Goal: Find specific page/section: Find specific page/section

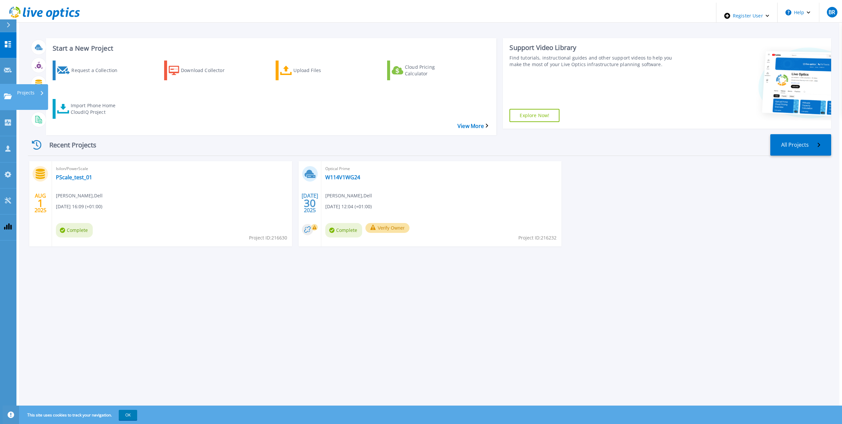
click at [29, 84] on p "Projects" at bounding box center [25, 92] width 17 height 17
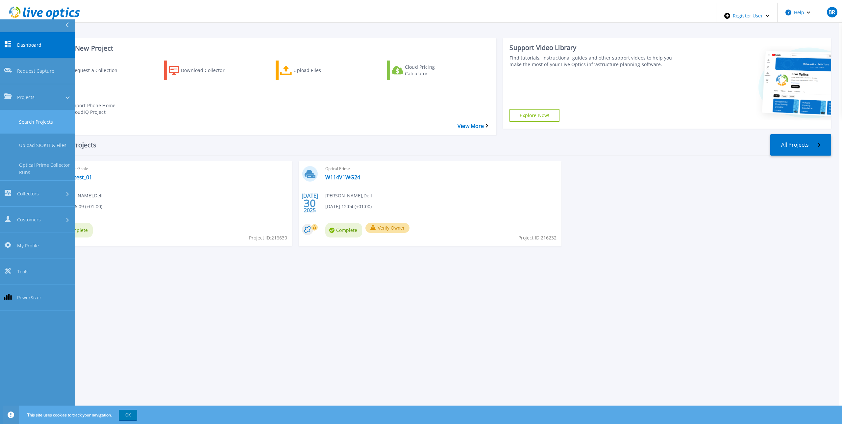
click at [44, 110] on link "Search Projects" at bounding box center [37, 121] width 75 height 23
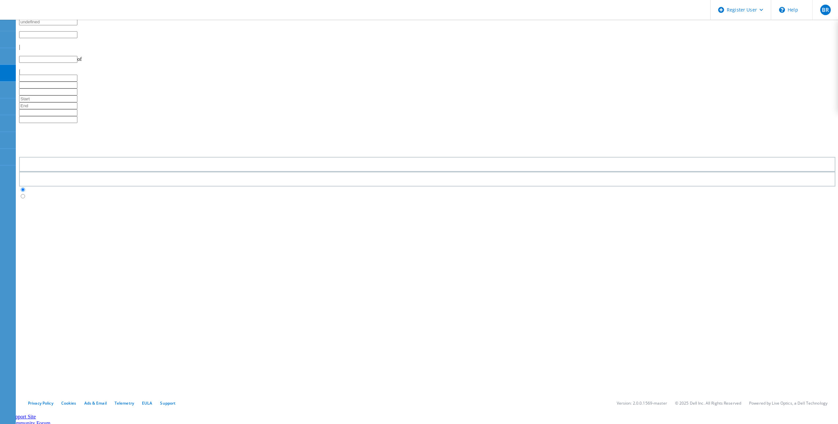
type input "1"
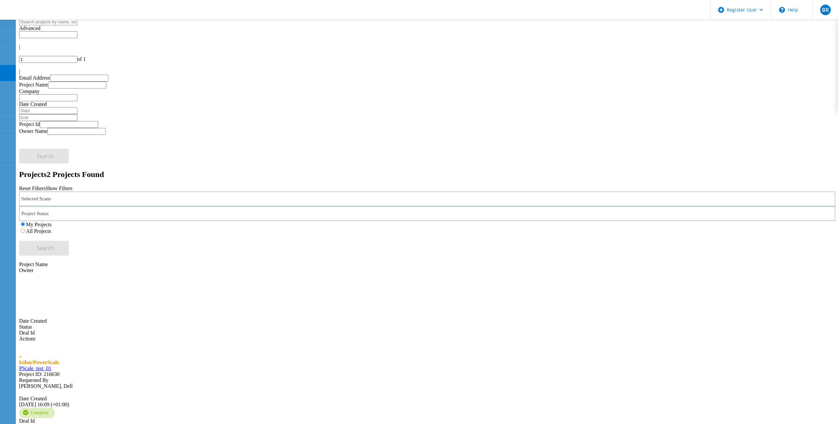
click at [51, 228] on label "All Projects" at bounding box center [38, 231] width 25 height 6
click at [25, 229] on input "All Projects" at bounding box center [23, 231] width 4 height 4
drag, startPoint x: 180, startPoint y: 91, endPoint x: 254, endPoint y: 89, distance: 74.7
click at [180, 192] on div "Selected Scans" at bounding box center [427, 199] width 816 height 15
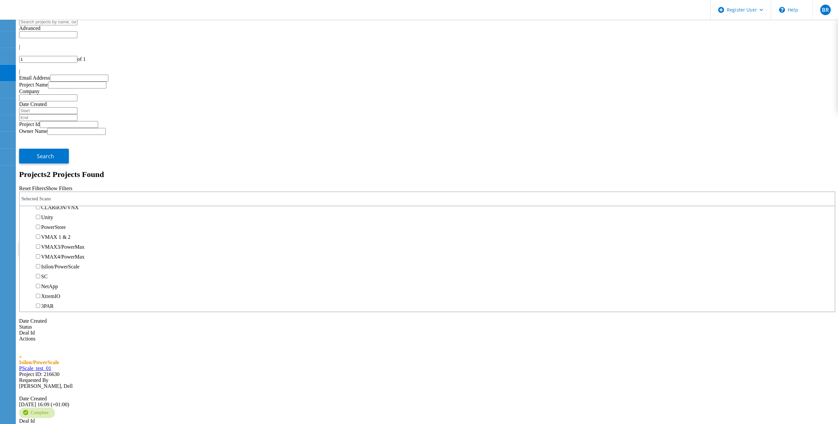
scroll to position [132, 0]
click at [53, 211] on label "Unity" at bounding box center [47, 214] width 12 height 6
click at [40, 211] on input "Unity" at bounding box center [38, 213] width 4 height 4
click at [54, 245] on span "Search" at bounding box center [45, 248] width 17 height 7
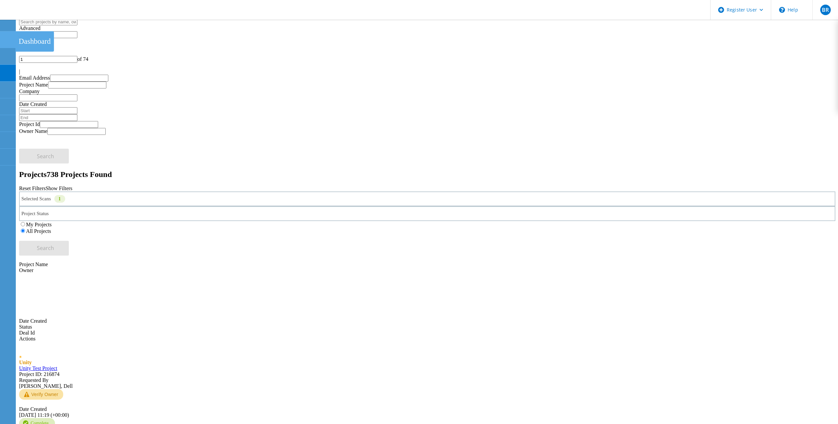
click at [6, 39] on icon at bounding box center [8, 40] width 8 height 6
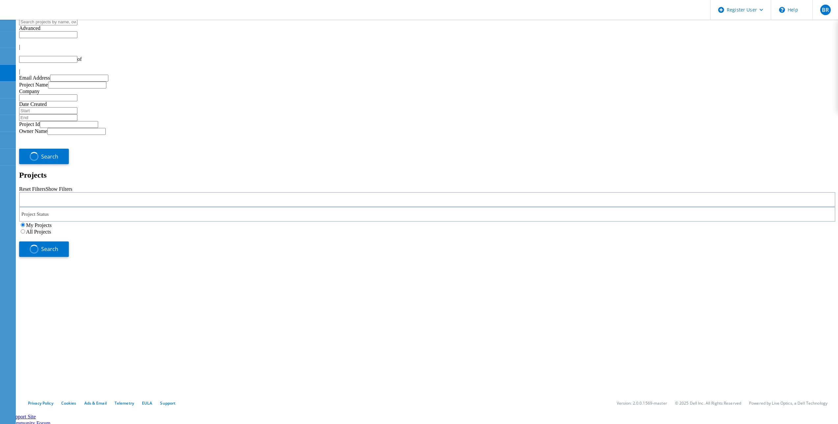
type input "1"
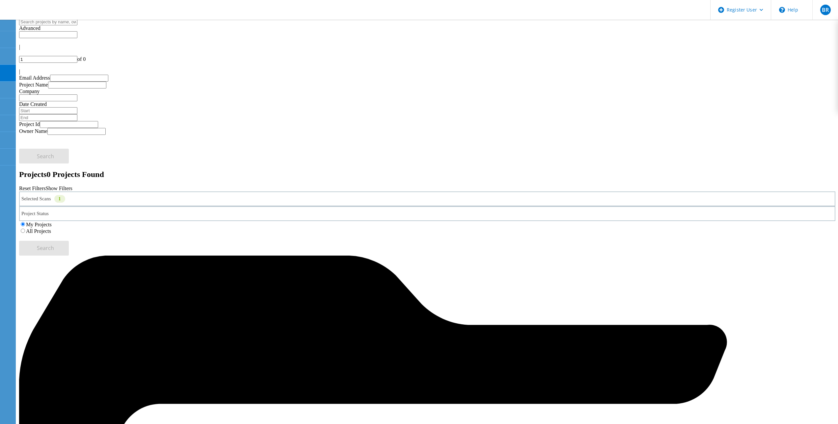
click at [51, 228] on label "All Projects" at bounding box center [38, 231] width 25 height 6
click at [25, 229] on input "All Projects" at bounding box center [23, 231] width 4 height 4
click at [54, 245] on span "Search" at bounding box center [45, 248] width 17 height 7
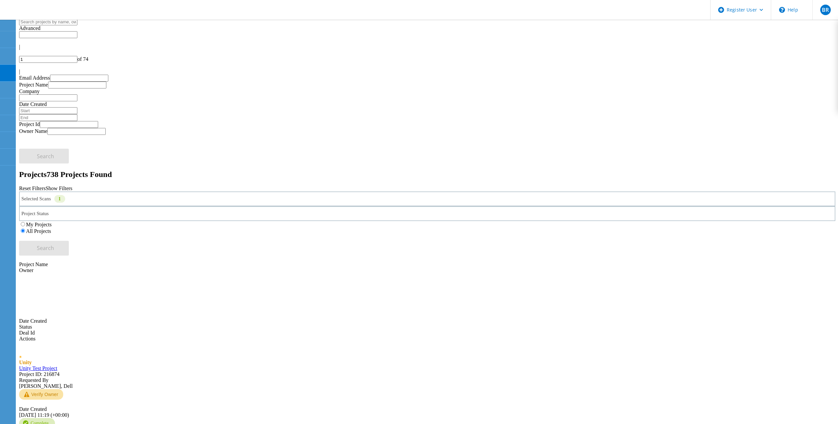
click at [142, 366] on div "Unity Test Project Project ID: 216874" at bounding box center [427, 372] width 816 height 12
click at [57, 366] on link "Unity Test Project" at bounding box center [38, 369] width 38 height 6
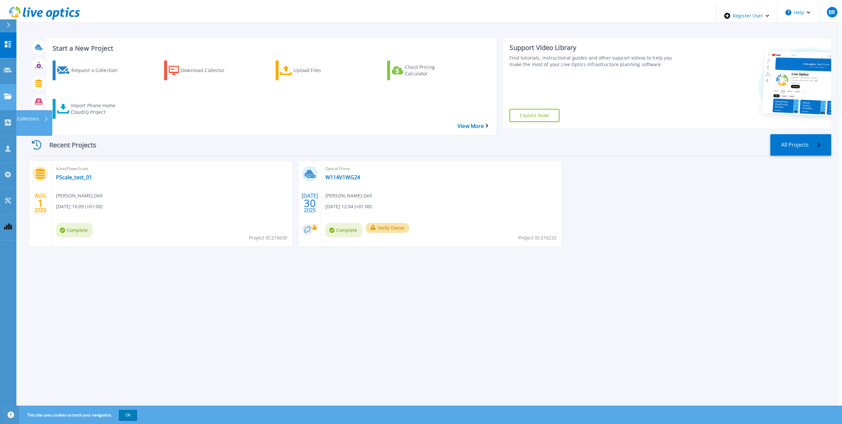
click at [8, 93] on icon at bounding box center [8, 96] width 8 height 6
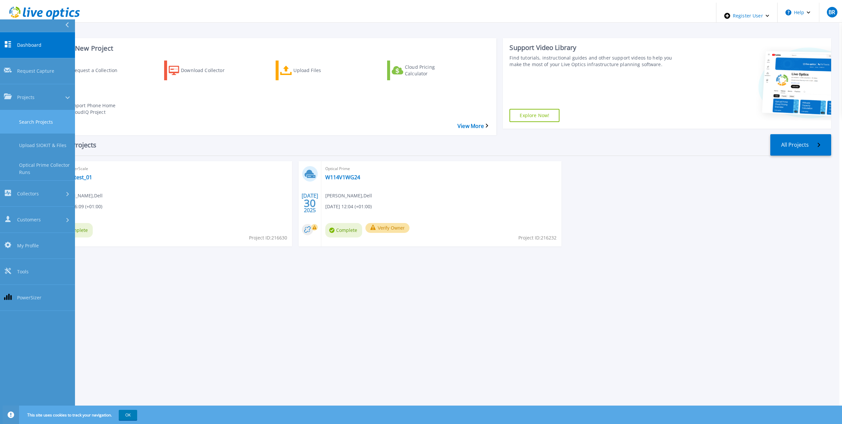
click at [48, 110] on link "Search Projects" at bounding box center [37, 121] width 75 height 23
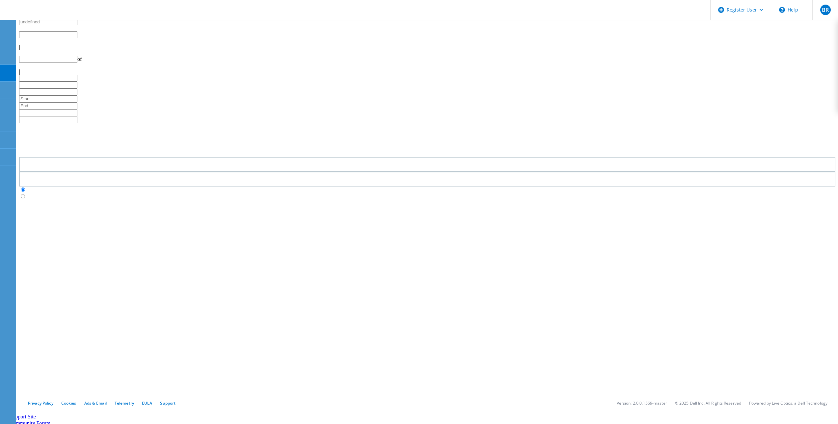
type input "1"
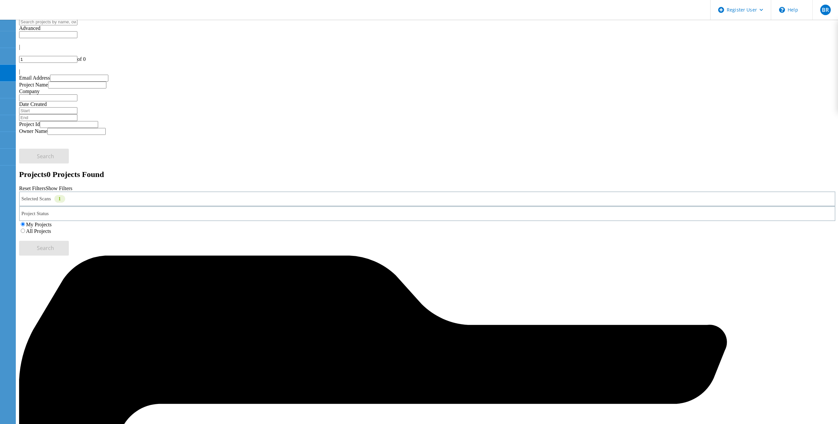
click at [201, 192] on div "Selected Scans 1" at bounding box center [427, 199] width 816 height 15
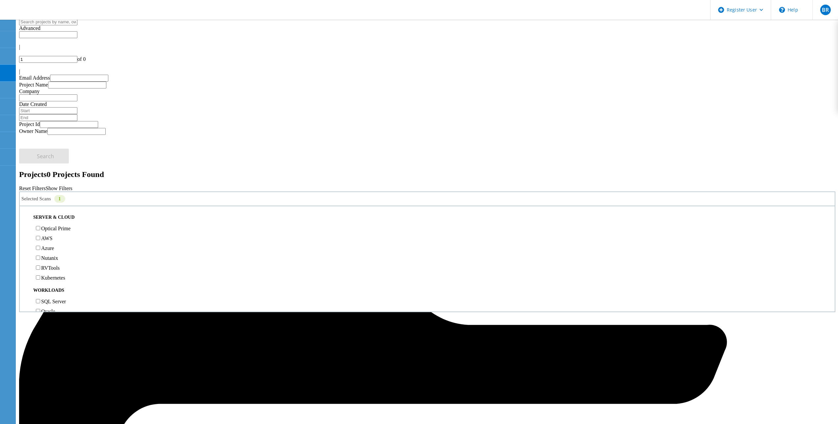
click at [51, 228] on label "All Projects" at bounding box center [38, 231] width 25 height 6
click at [25, 229] on input "All Projects" at bounding box center [23, 231] width 4 height 4
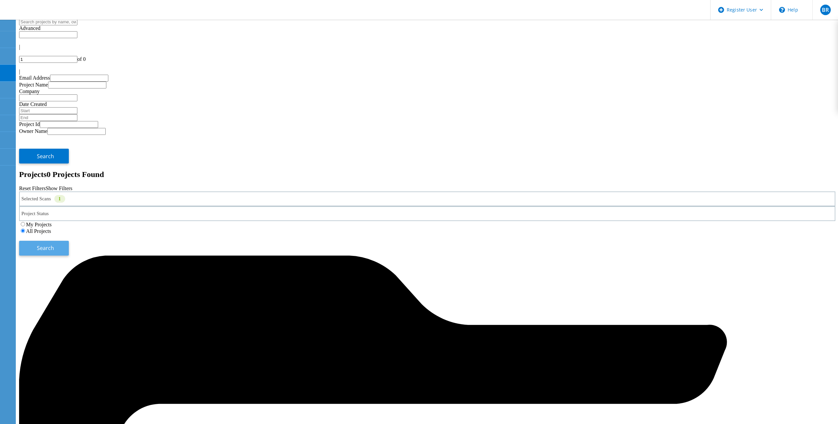
click at [54, 245] on span "Search" at bounding box center [45, 248] width 17 height 7
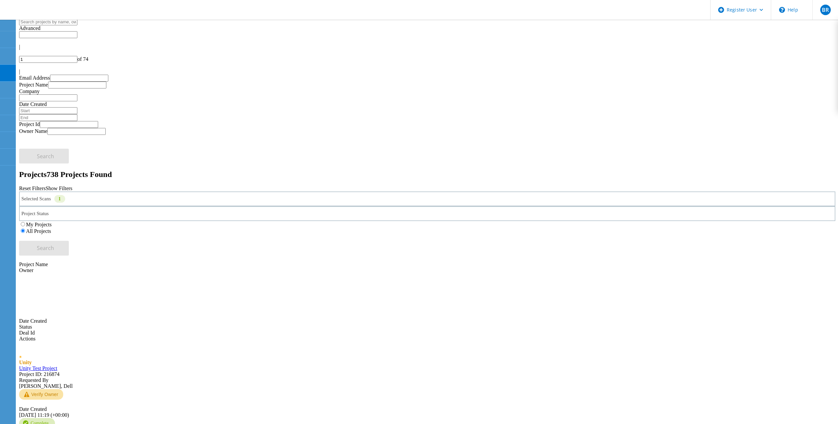
click at [57, 366] on link "Unity Test Project" at bounding box center [38, 369] width 38 height 6
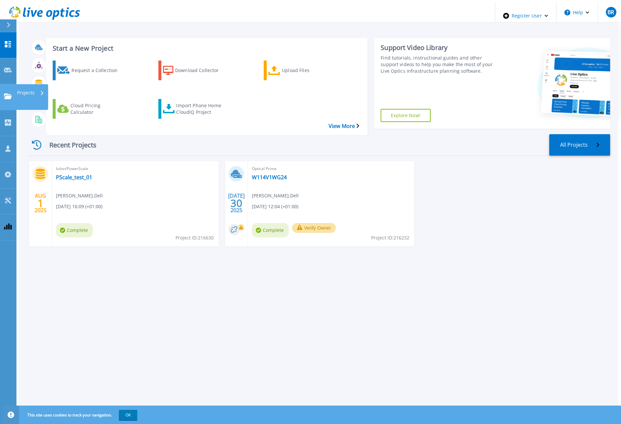
click at [28, 84] on p "Projects" at bounding box center [25, 92] width 17 height 17
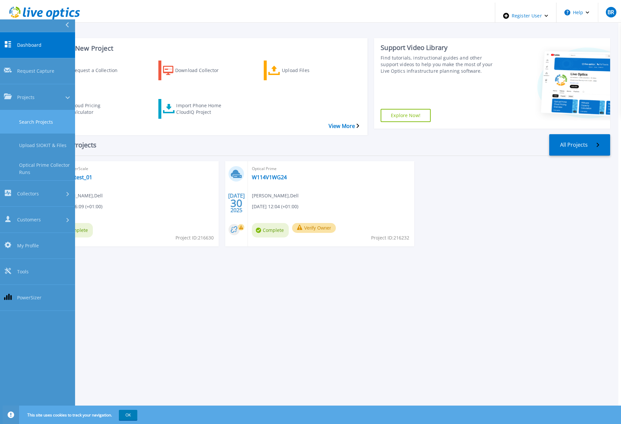
click at [43, 110] on link "Search Projects" at bounding box center [37, 121] width 75 height 23
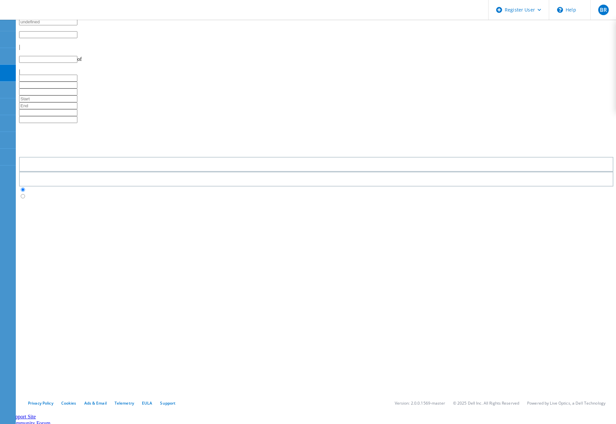
type input "1"
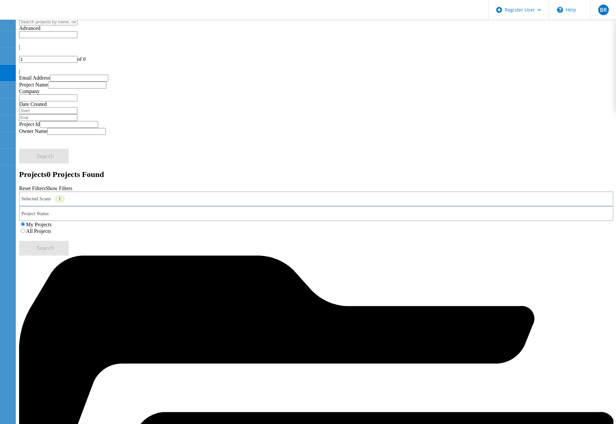
click at [51, 228] on label "All Projects" at bounding box center [38, 231] width 25 height 6
click at [25, 229] on input "All Projects" at bounding box center [23, 231] width 4 height 4
click at [69, 241] on button "Search" at bounding box center [44, 248] width 50 height 15
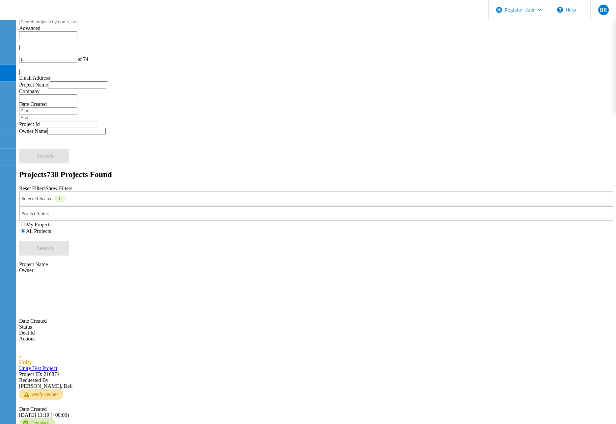
click at [171, 192] on div "Selected Scans 1" at bounding box center [316, 199] width 594 height 15
click at [50, 178] on label "Unity" at bounding box center [47, 181] width 12 height 6
click at [40, 178] on input "Unity" at bounding box center [38, 180] width 4 height 4
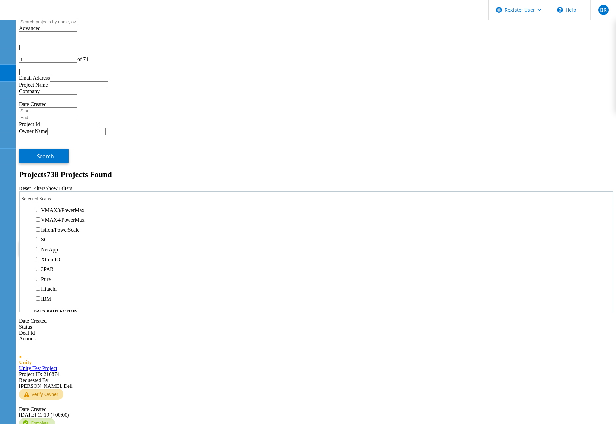
click at [53, 188] on label "PowerStore" at bounding box center [53, 191] width 25 height 6
click at [40, 188] on input "PowerStore" at bounding box center [38, 190] width 4 height 4
click at [485, 221] on div "My Projects All Projects" at bounding box center [316, 227] width 594 height 13
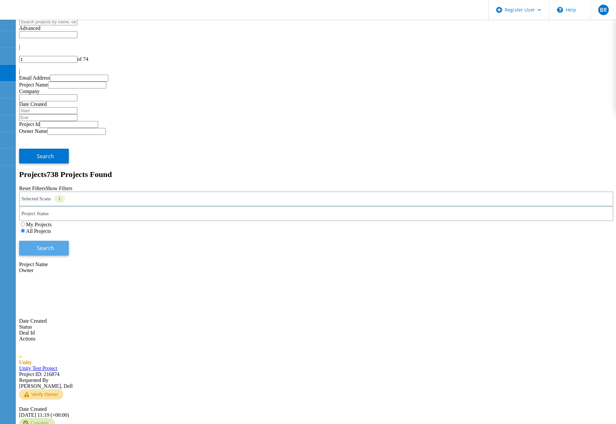
click at [54, 245] on span "Search" at bounding box center [45, 248] width 17 height 7
click at [26, 366] on link "test" at bounding box center [22, 369] width 7 height 6
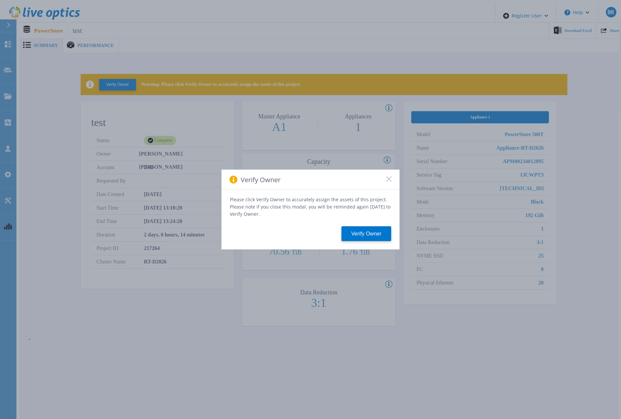
click at [390, 181] on icon at bounding box center [388, 178] width 5 height 5
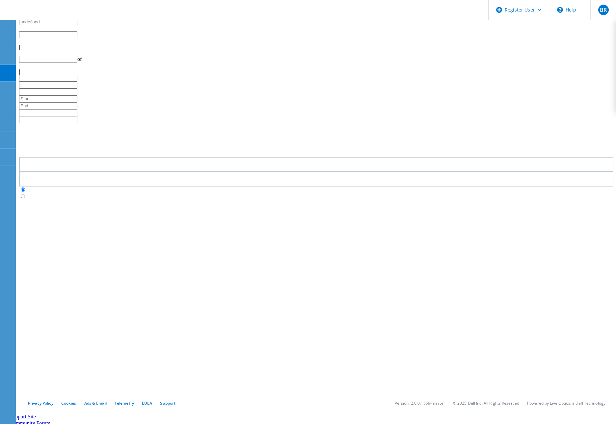
type input "1"
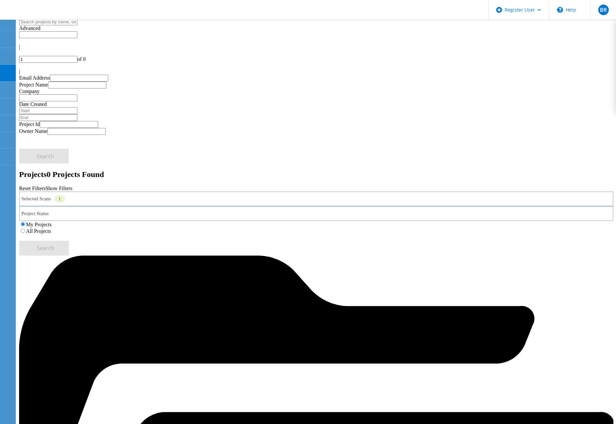
click at [164, 192] on div "Selected Scans 1" at bounding box center [316, 199] width 594 height 15
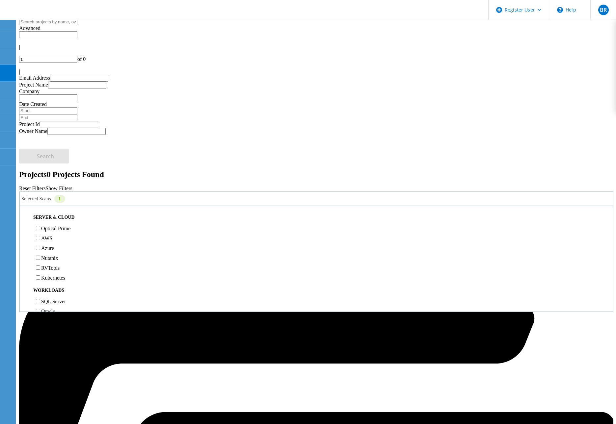
click at [51, 226] on label "Optical Prime" at bounding box center [55, 229] width 29 height 6
click at [40, 226] on input "Optical Prime" at bounding box center [38, 228] width 4 height 4
click at [52, 188] on label "PowerStore" at bounding box center [53, 191] width 25 height 6
click at [40, 188] on input "PowerStore" at bounding box center [38, 190] width 4 height 4
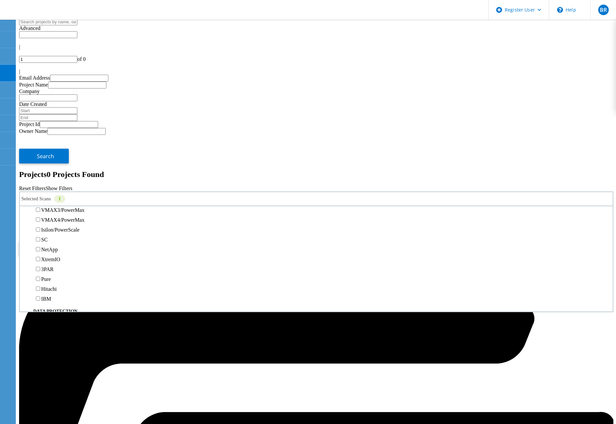
click at [54, 245] on span "Search" at bounding box center [45, 248] width 17 height 7
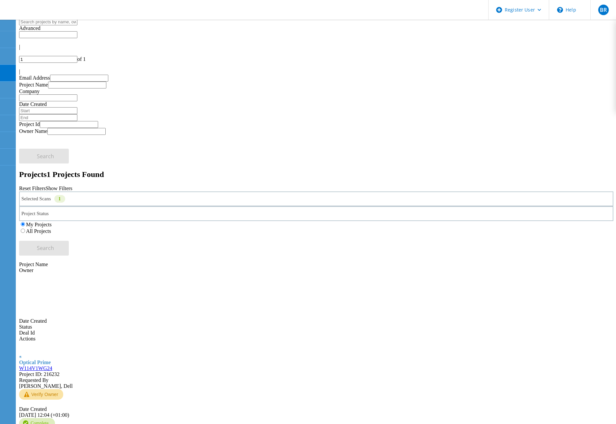
click at [52, 366] on link "W114V1WG24" at bounding box center [35, 369] width 33 height 6
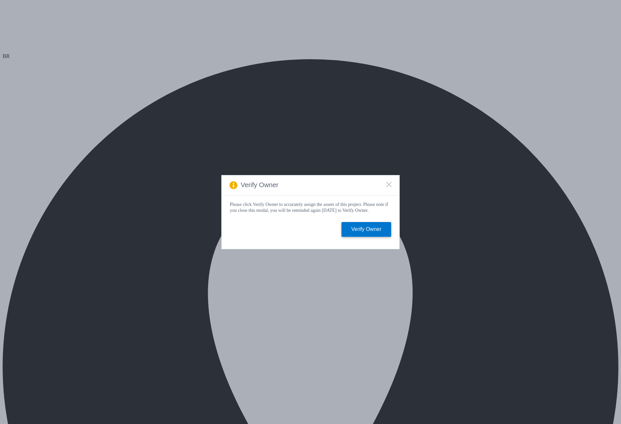
click at [386, 185] on rect at bounding box center [389, 185] width 6 height 6
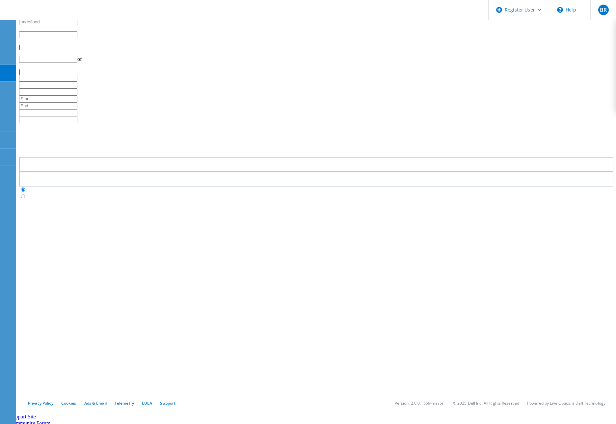
type input "1"
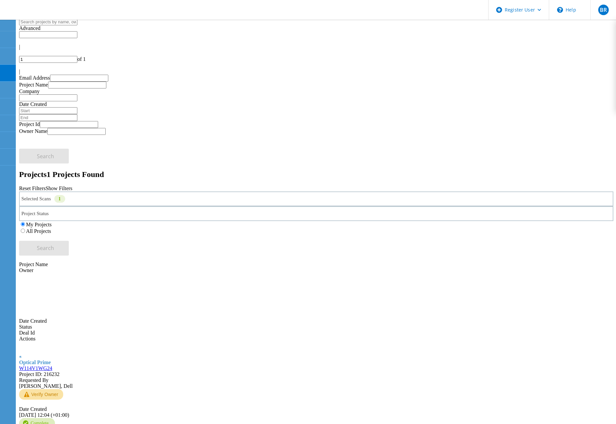
click at [173, 192] on div "Selected Scans 1" at bounding box center [316, 199] width 594 height 15
click at [52, 226] on label "Optical Prime" at bounding box center [55, 229] width 29 height 6
click at [40, 226] on input "Optical Prime" at bounding box center [38, 228] width 4 height 4
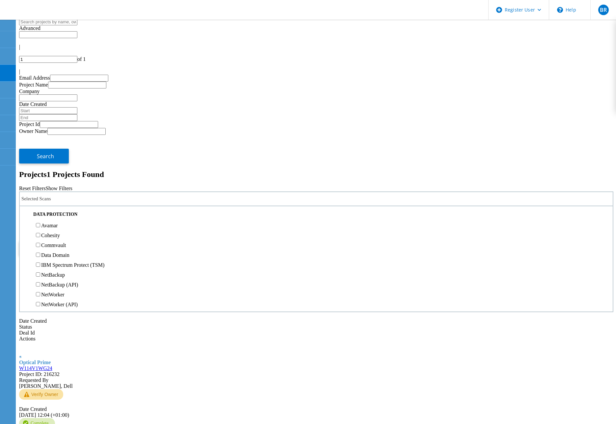
scroll to position [263, 0]
click at [52, 148] on label "NetApp" at bounding box center [49, 151] width 17 height 6
click at [40, 148] on input "NetApp" at bounding box center [38, 150] width 4 height 4
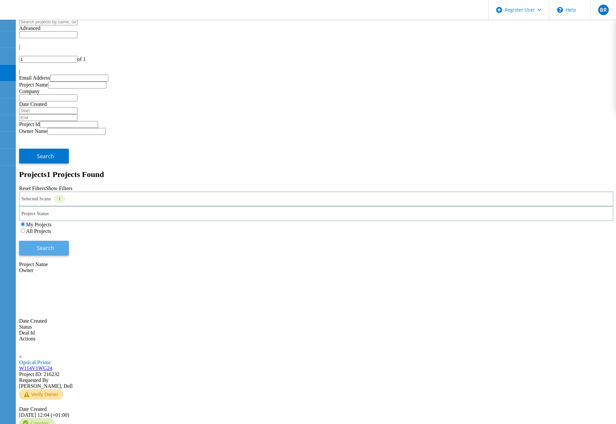
click at [69, 241] on button "Search" at bounding box center [44, 248] width 50 height 15
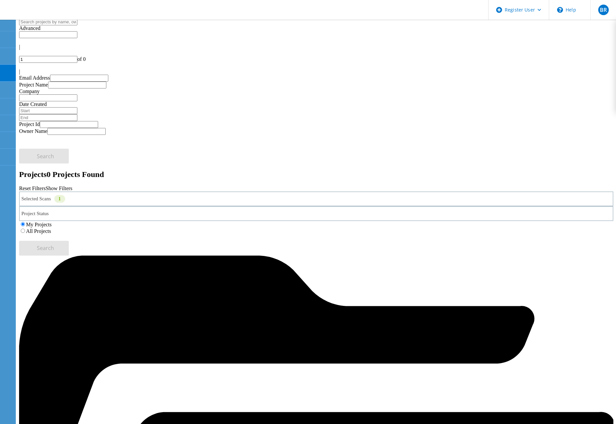
click at [148, 192] on div "Selected Scans 1" at bounding box center [316, 199] width 594 height 15
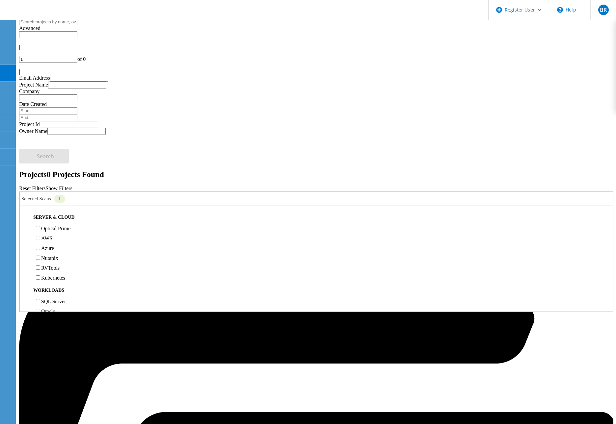
click at [51, 228] on label "All Projects" at bounding box center [38, 231] width 25 height 6
click at [25, 229] on input "All Projects" at bounding box center [23, 231] width 4 height 4
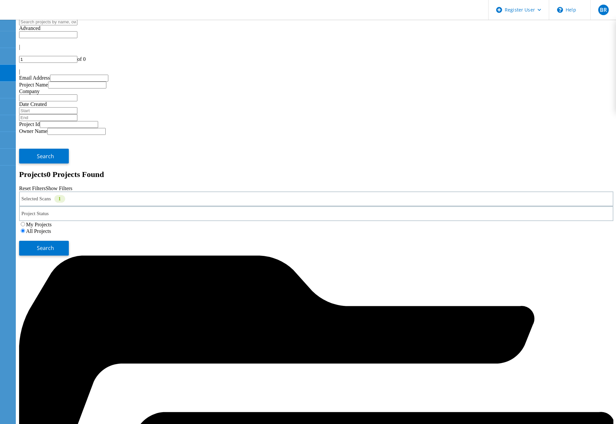
click at [51, 228] on label "All Projects" at bounding box center [38, 231] width 25 height 6
click at [25, 229] on input "All Projects" at bounding box center [23, 231] width 4 height 4
click at [54, 245] on span "Search" at bounding box center [45, 248] width 17 height 7
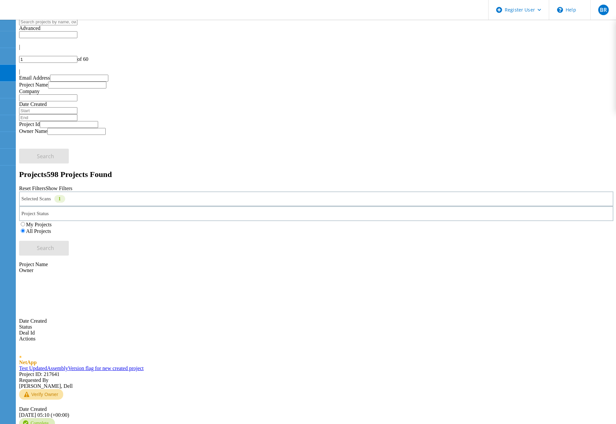
drag, startPoint x: 147, startPoint y: 132, endPoint x: 149, endPoint y: 144, distance: 12.6
click at [143, 366] on link "Test UpdatedAssemblyVersion flag for new created project" at bounding box center [81, 369] width 124 height 6
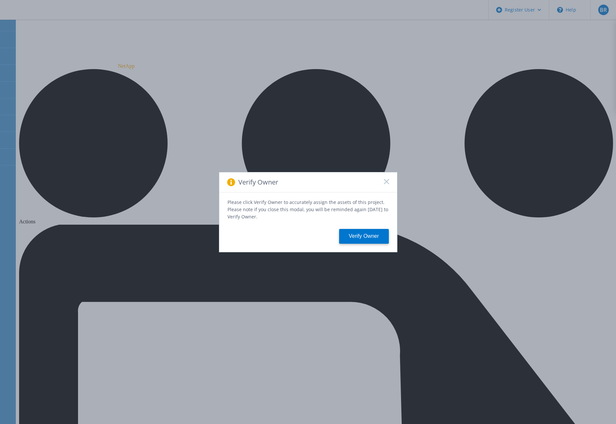
click at [384, 184] on rect at bounding box center [386, 182] width 6 height 6
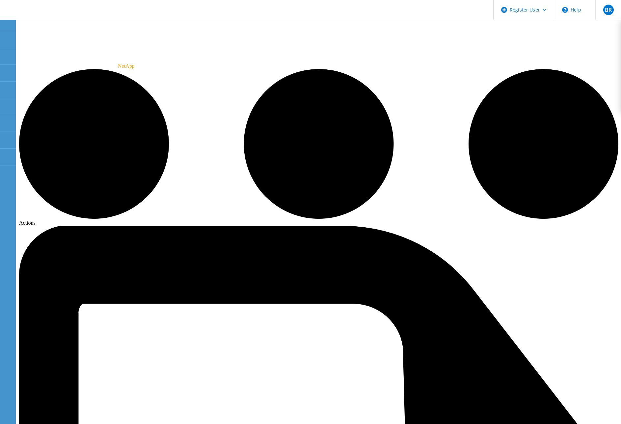
radio input "true"
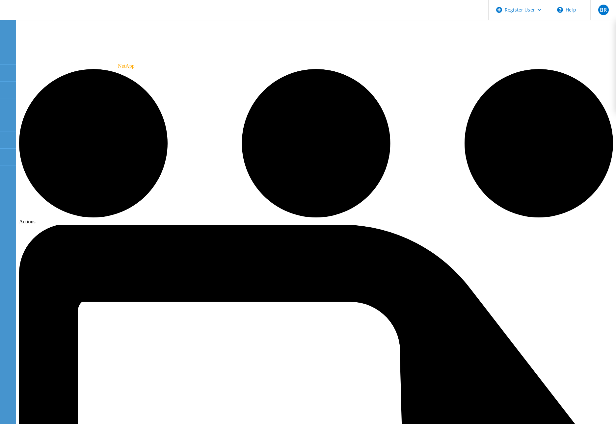
radio input "true"
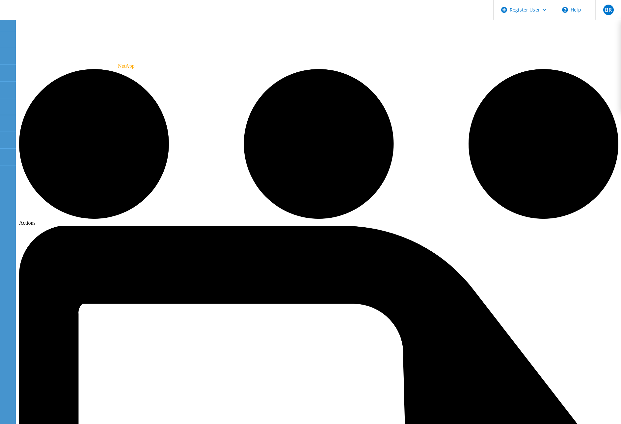
radio input "true"
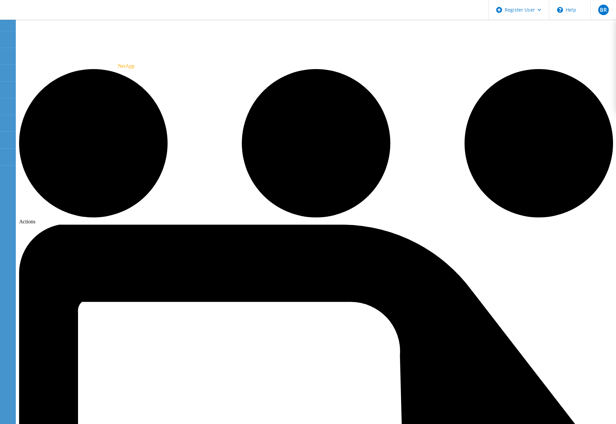
radio input "true"
radio input "false"
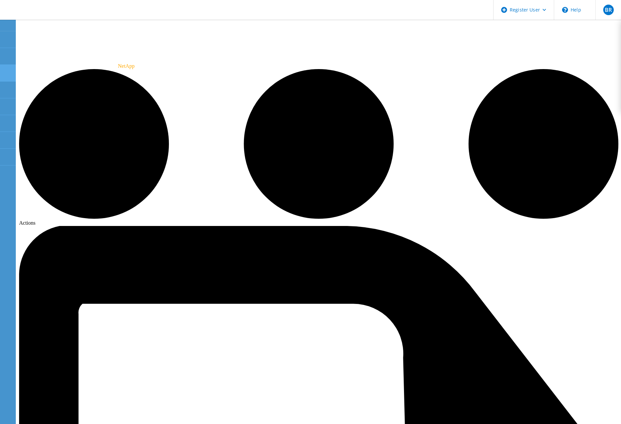
drag, startPoint x: 36, startPoint y: 73, endPoint x: 44, endPoint y: 74, distance: 9.0
click at [0, 0] on div "Projects" at bounding box center [0, 0] width 0 height 0
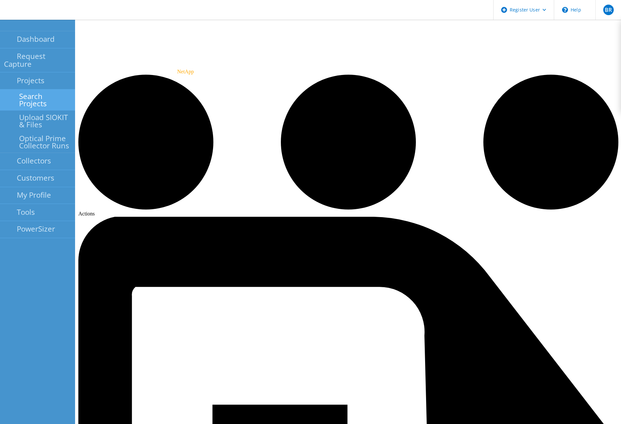
click at [51, 90] on link "Search Projects" at bounding box center [37, 100] width 75 height 21
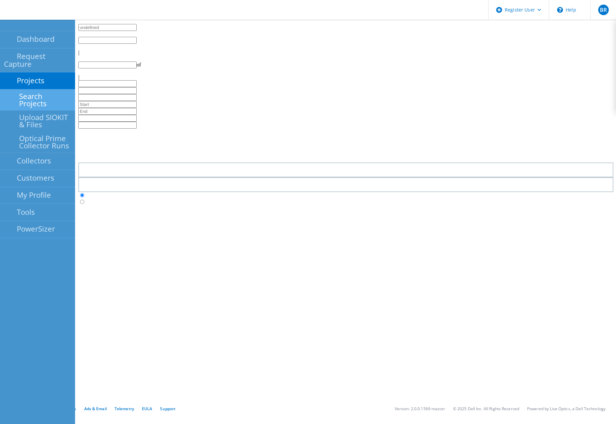
type input "1"
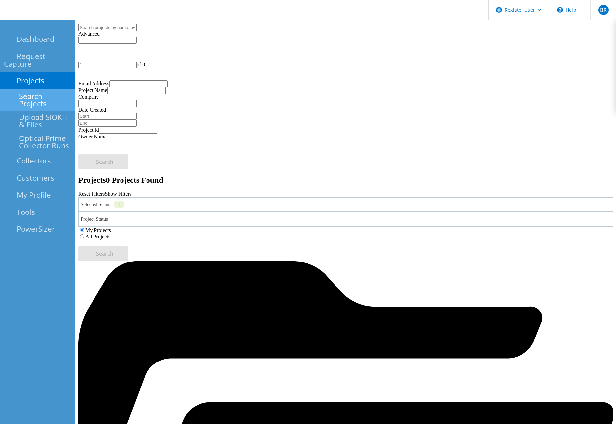
click at [110, 234] on label "All Projects" at bounding box center [97, 237] width 25 height 6
click at [84, 234] on input "All Projects" at bounding box center [82, 236] width 4 height 4
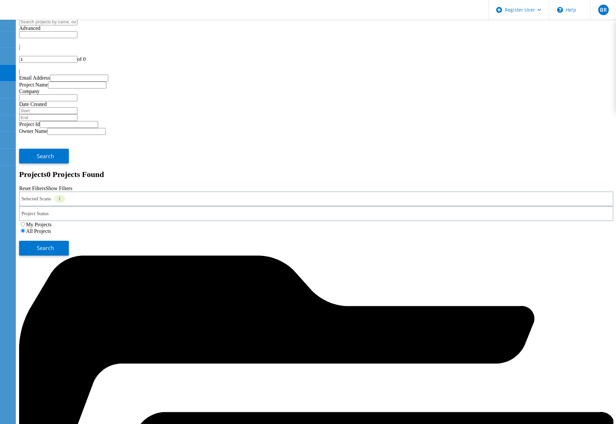
click at [154, 192] on div "Selected Scans 1" at bounding box center [316, 199] width 594 height 15
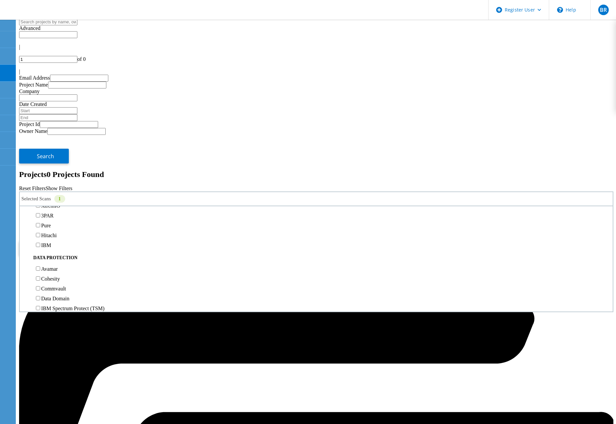
scroll to position [230, 0]
click at [51, 181] on label "NetApp" at bounding box center [49, 184] width 17 height 6
click at [40, 181] on input "NetApp" at bounding box center [38, 183] width 4 height 4
click at [51, 220] on label "PowerStore" at bounding box center [53, 223] width 25 height 6
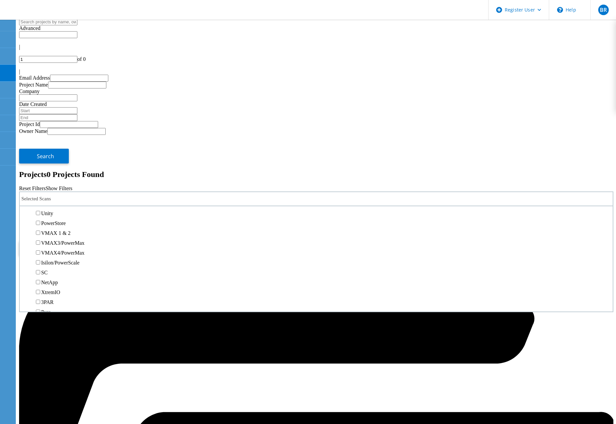
click at [40, 221] on input "PowerStore" at bounding box center [38, 223] width 4 height 4
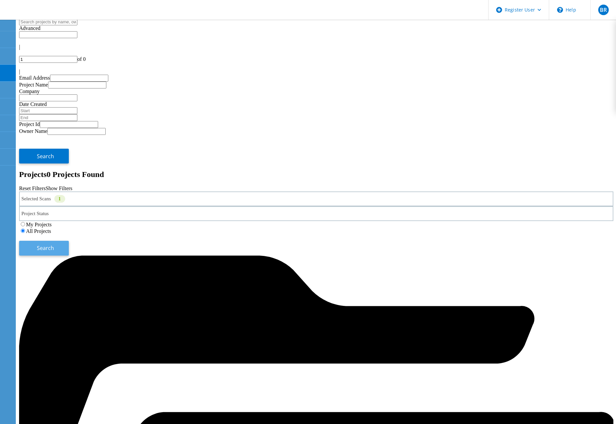
click at [69, 241] on button "Search" at bounding box center [44, 248] width 50 height 15
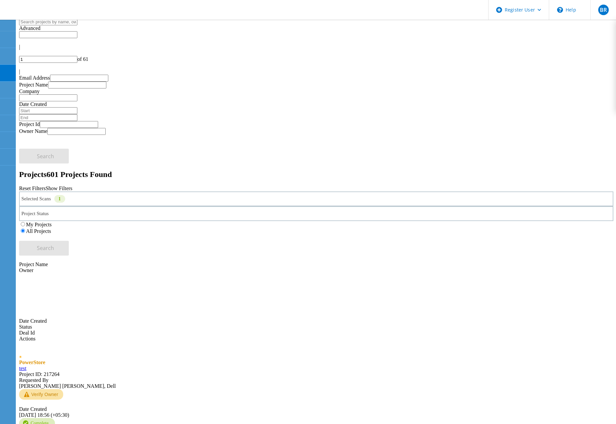
click at [26, 366] on link "test" at bounding box center [22, 369] width 7 height 6
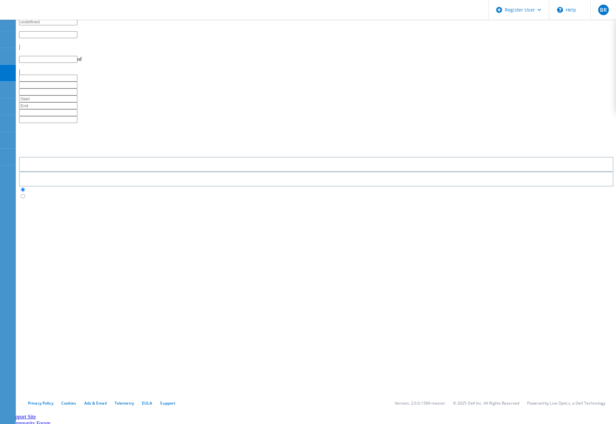
type input "1"
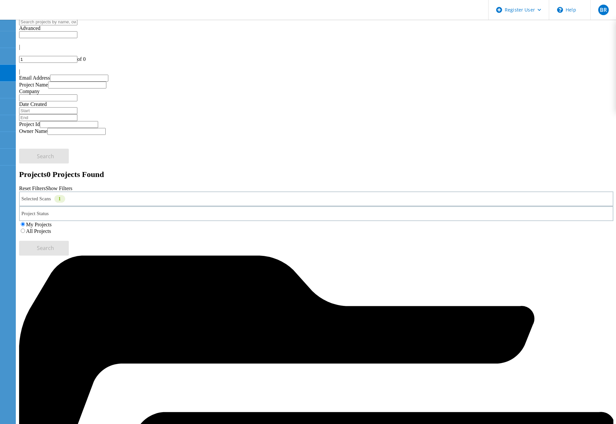
click at [119, 192] on div "Selected Scans 1" at bounding box center [316, 199] width 594 height 15
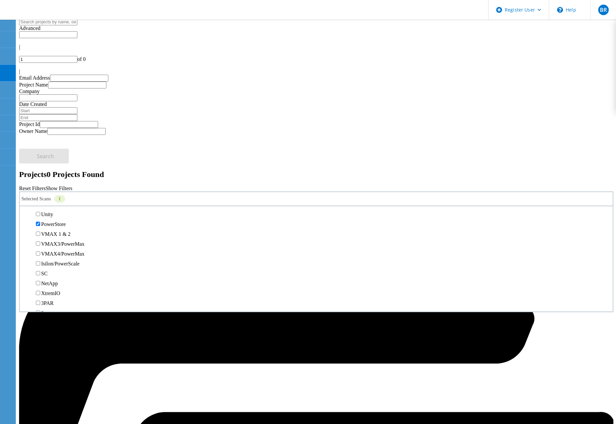
scroll to position [132, 0]
click at [50, 220] on label "PowerStore" at bounding box center [53, 223] width 25 height 6
click at [40, 221] on input "PowerStore" at bounding box center [38, 223] width 4 height 4
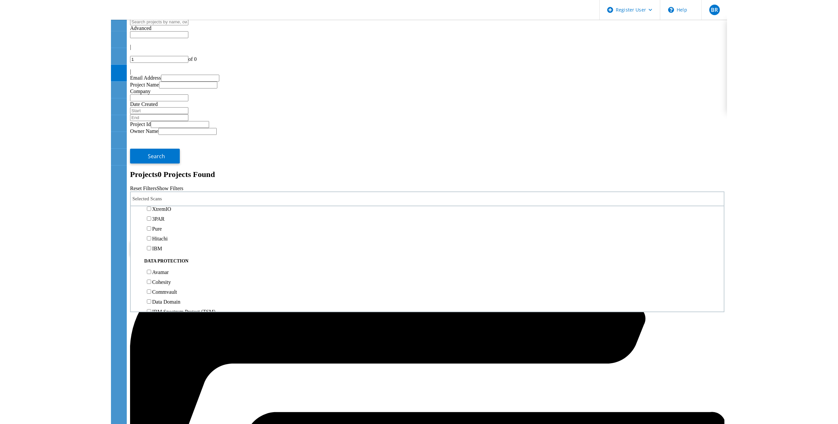
scroll to position [230, 0]
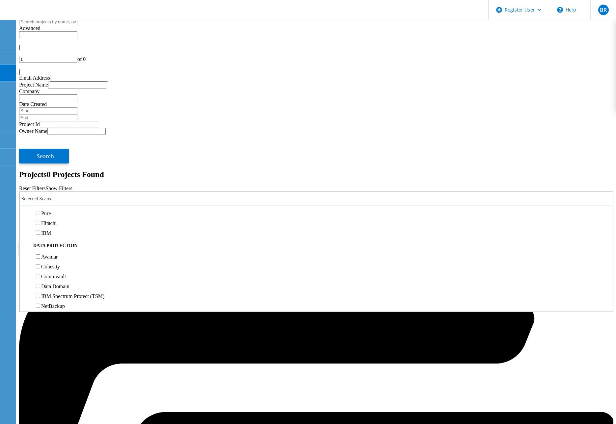
click at [53, 179] on div "NetApp" at bounding box center [316, 184] width 586 height 10
click at [53, 181] on label "NetApp" at bounding box center [49, 184] width 17 height 6
click at [40, 181] on input "NetApp" at bounding box center [38, 183] width 4 height 4
click at [51, 228] on label "All Projects" at bounding box center [38, 231] width 25 height 6
click at [25, 229] on input "All Projects" at bounding box center [23, 231] width 4 height 4
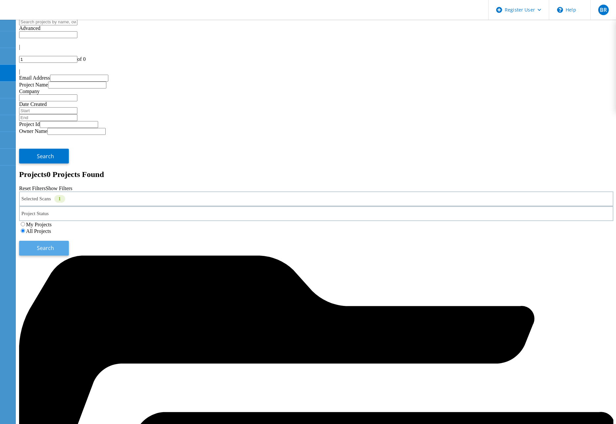
click at [69, 241] on button "Search" at bounding box center [44, 248] width 50 height 15
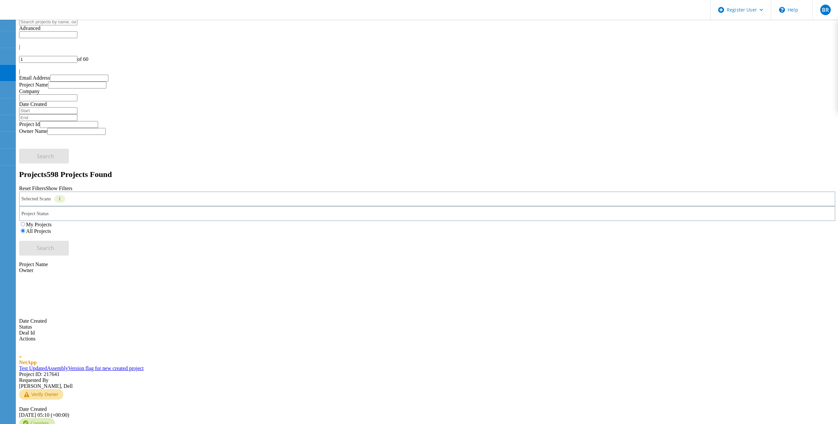
click at [143, 366] on link "Test UpdatedAssemblyVersion flag for new created project" at bounding box center [81, 369] width 124 height 6
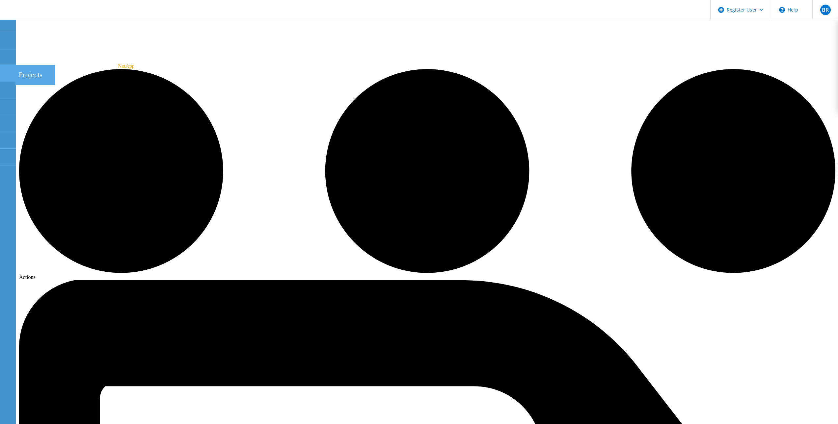
click at [25, 71] on div "Projects" at bounding box center [35, 75] width 33 height 9
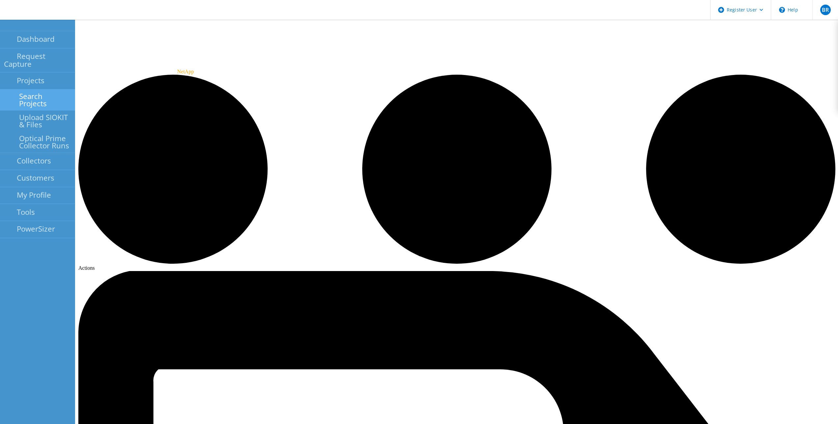
click at [44, 90] on link "Search Projects" at bounding box center [37, 100] width 75 height 21
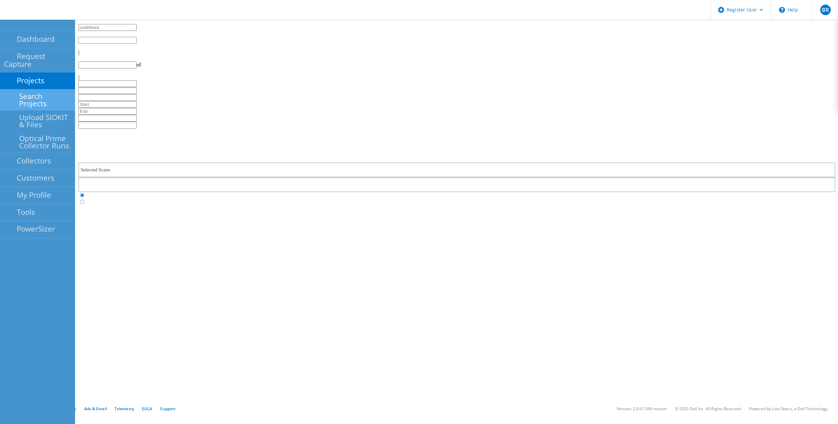
type input "1"
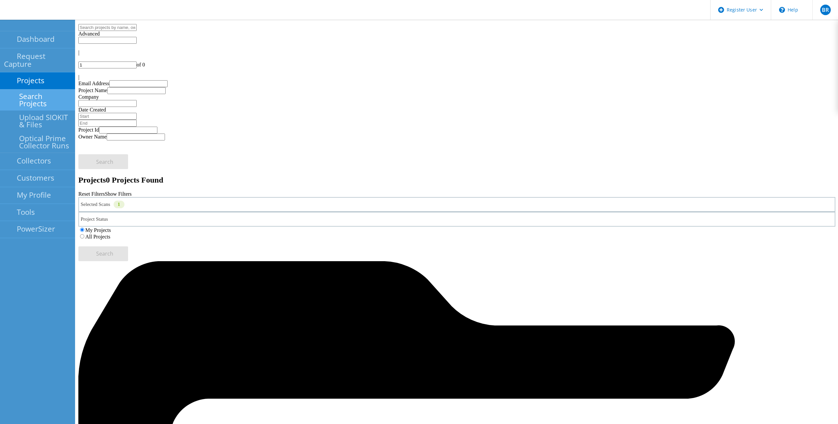
click at [210, 197] on div "Selected Scans 1" at bounding box center [456, 204] width 757 height 15
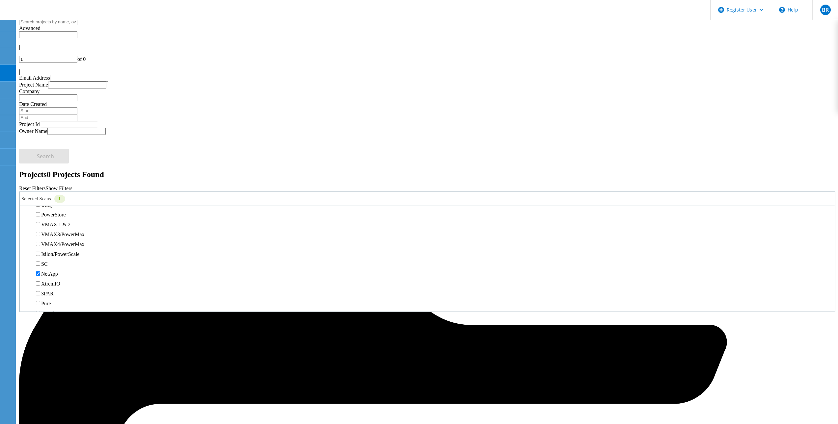
scroll to position [132, 0]
click at [51, 220] on label "PowerStore" at bounding box center [53, 223] width 25 height 6
click at [40, 221] on input "PowerStore" at bounding box center [38, 223] width 4 height 4
click at [51, 228] on label "All Projects" at bounding box center [38, 231] width 25 height 6
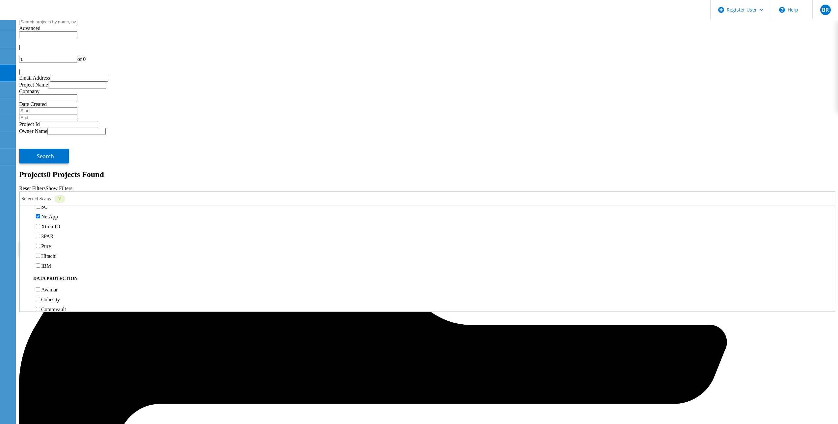
click at [25, 229] on input "All Projects" at bounding box center [23, 231] width 4 height 4
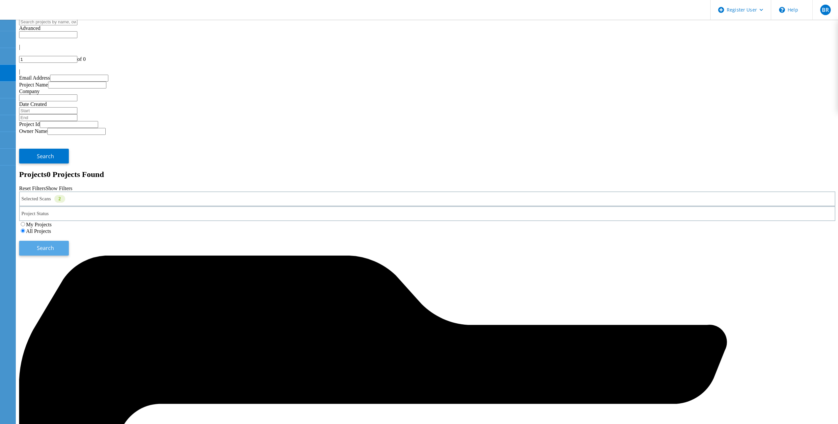
click at [69, 241] on button "Search" at bounding box center [44, 248] width 50 height 15
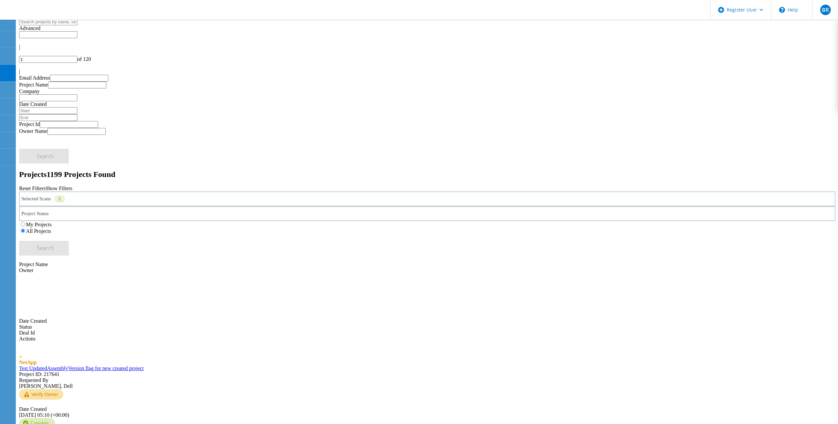
click at [137, 366] on link "Test UpdatedAssemblyVersion flag for new created project" at bounding box center [81, 369] width 124 height 6
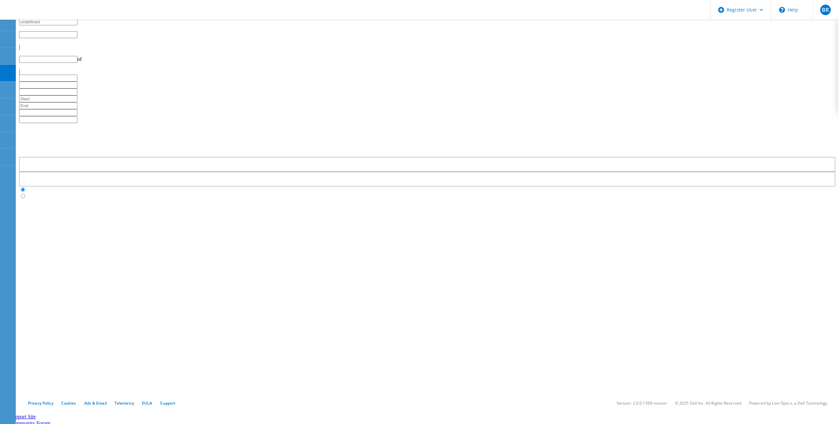
type input "1"
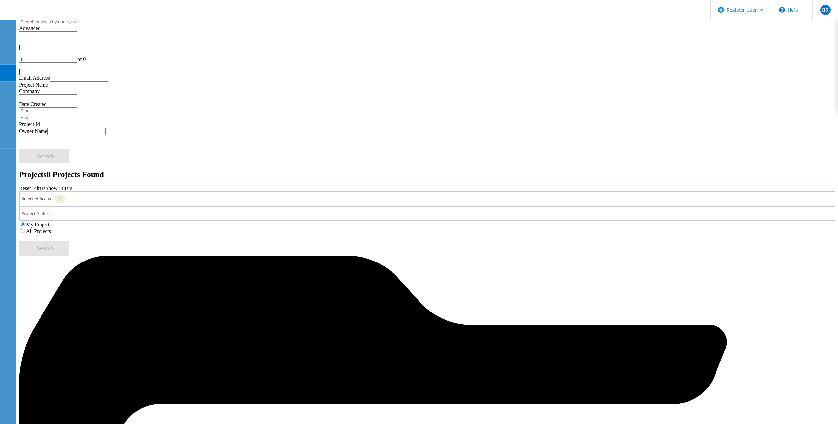
click at [51, 228] on label "All Projects" at bounding box center [38, 231] width 25 height 6
click at [25, 229] on input "All Projects" at bounding box center [23, 231] width 4 height 4
click at [54, 245] on span "Search" at bounding box center [45, 248] width 17 height 7
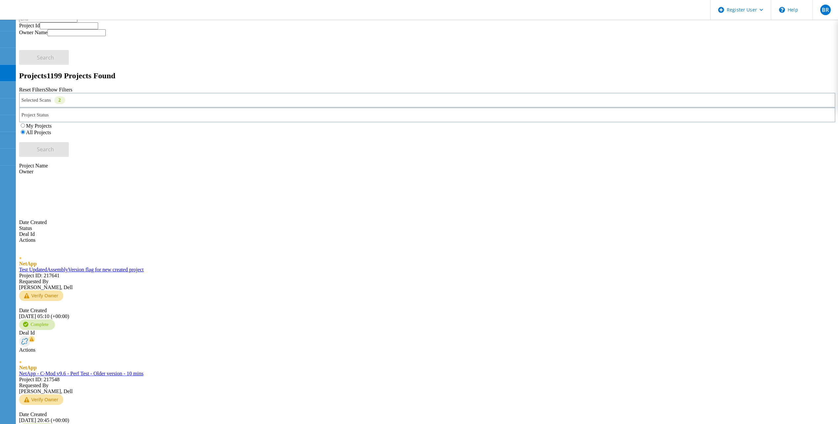
scroll to position [100, 0]
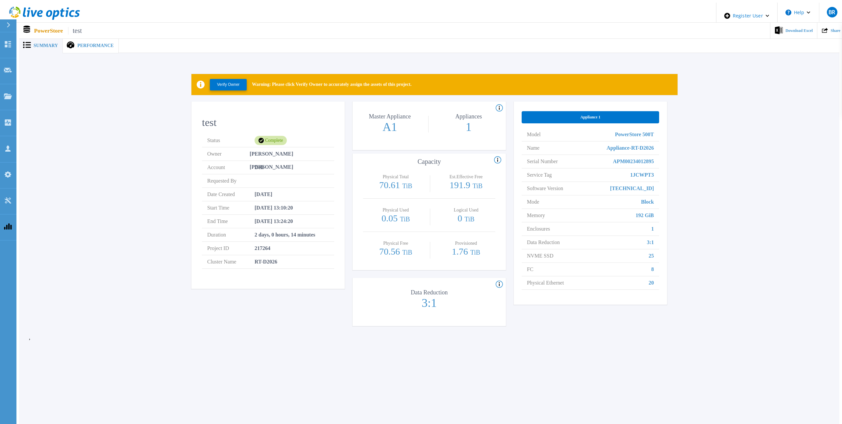
click at [84, 43] on span "Performance" at bounding box center [95, 45] width 36 height 5
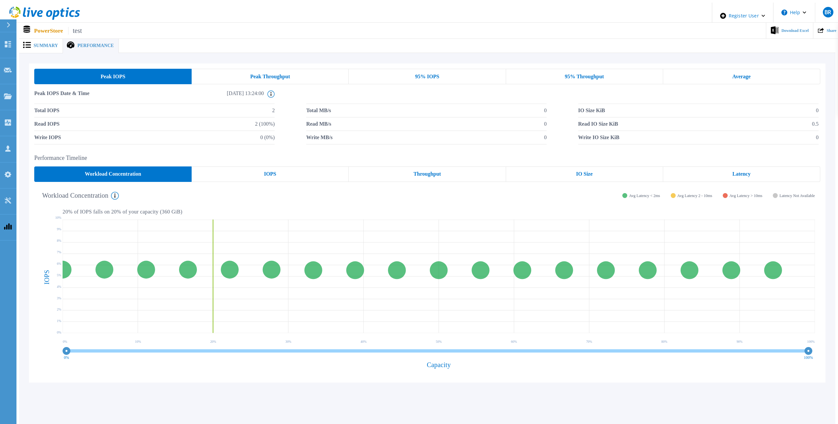
click at [38, 43] on span "Summary" at bounding box center [46, 45] width 24 height 5
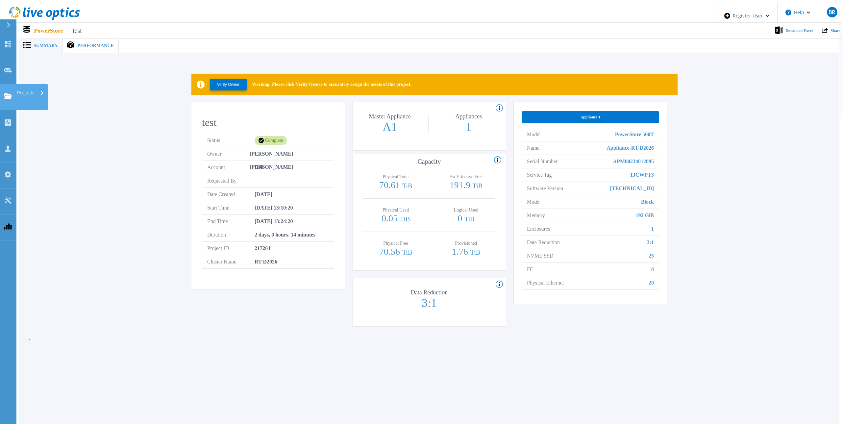
click at [32, 84] on p "Projects" at bounding box center [25, 92] width 17 height 17
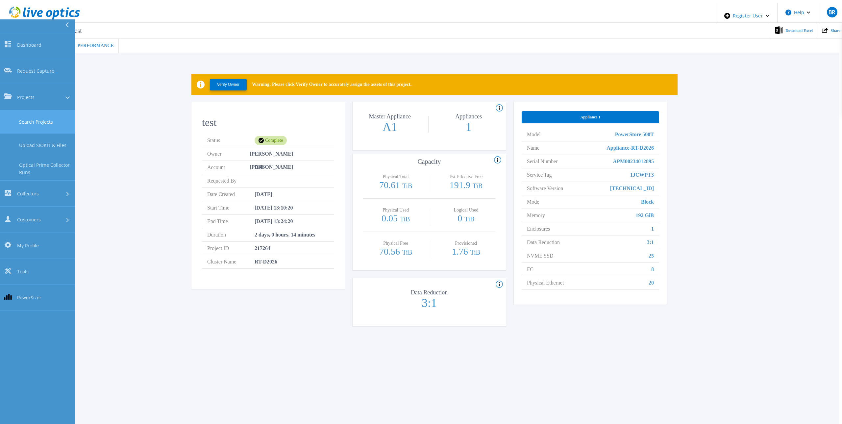
click at [50, 110] on link "Search Projects" at bounding box center [37, 121] width 75 height 23
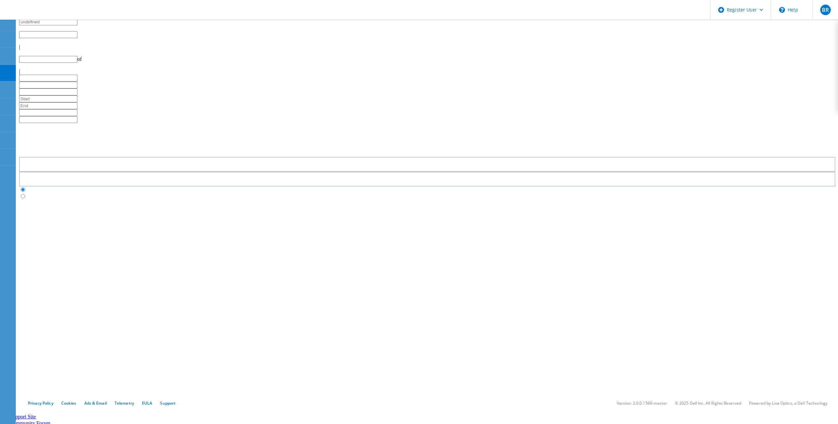
type input "1"
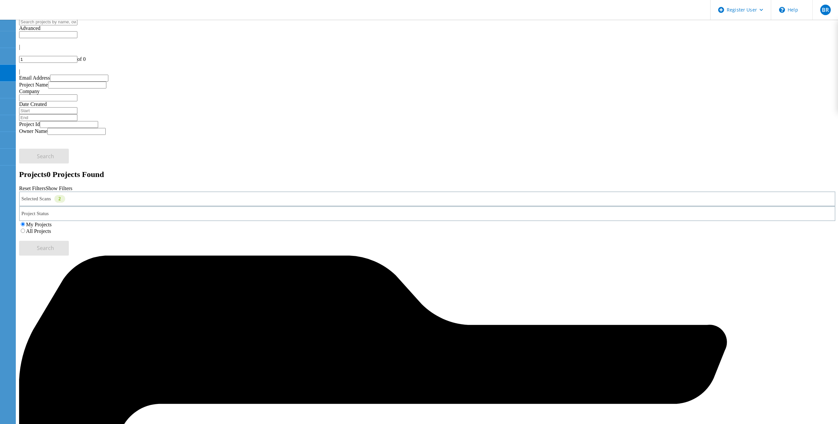
drag, startPoint x: 170, startPoint y: 90, endPoint x: 164, endPoint y: 94, distance: 7.6
click at [170, 192] on div "Selected Scans 2" at bounding box center [427, 199] width 816 height 15
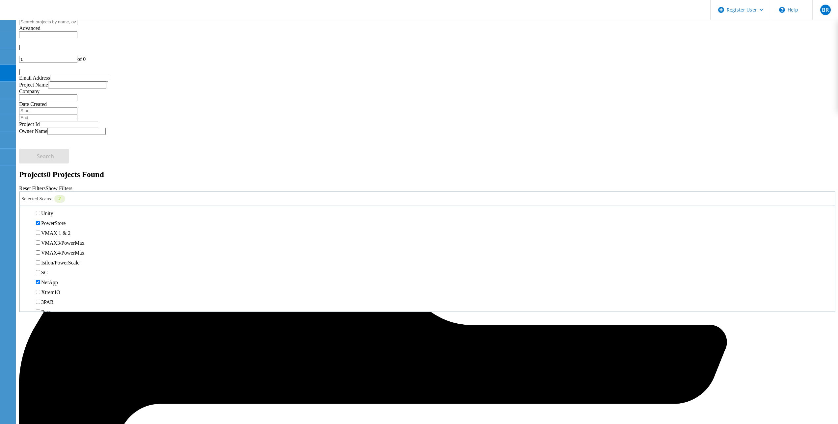
scroll to position [165, 0]
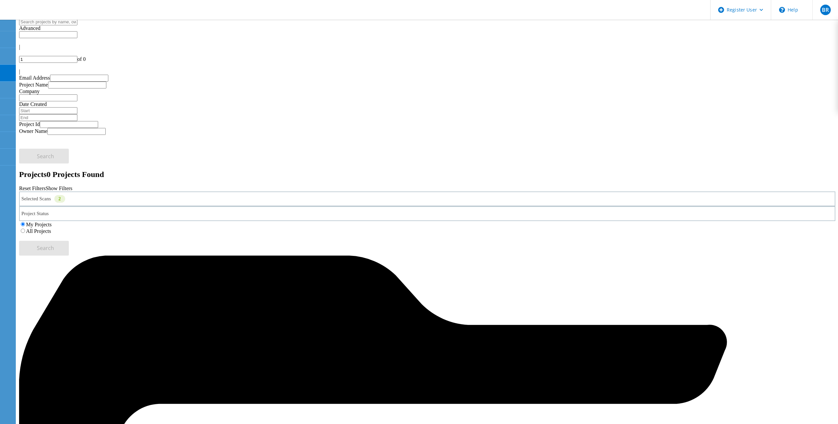
click at [90, 192] on div "Selected Scans 2" at bounding box center [427, 199] width 816 height 15
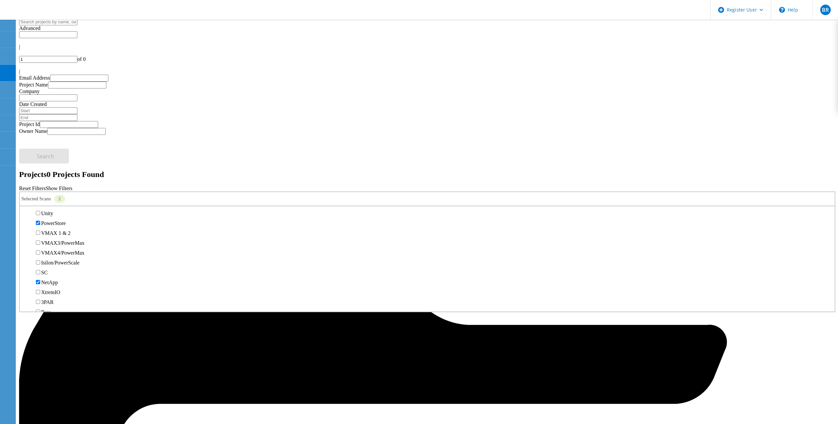
click at [50, 220] on label "PowerStore" at bounding box center [53, 223] width 25 height 6
click at [40, 221] on input "PowerStore" at bounding box center [38, 223] width 4 height 4
click at [52, 214] on label "NetApp" at bounding box center [49, 217] width 17 height 6
click at [40, 214] on input "NetApp" at bounding box center [38, 216] width 4 height 4
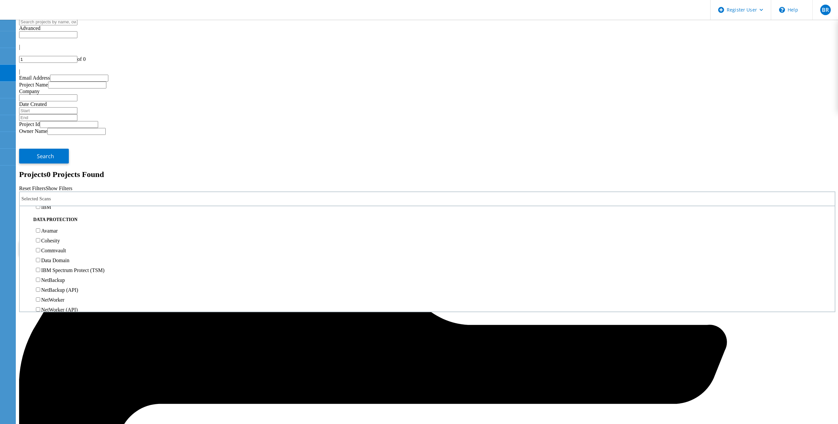
scroll to position [263, 0]
click at [52, 168] on label "3PAR" at bounding box center [47, 171] width 13 height 6
click at [40, 168] on input "3PAR" at bounding box center [38, 170] width 4 height 4
click at [51, 178] on label "Pure" at bounding box center [46, 181] width 10 height 6
click at [40, 178] on input "Pure" at bounding box center [38, 180] width 4 height 4
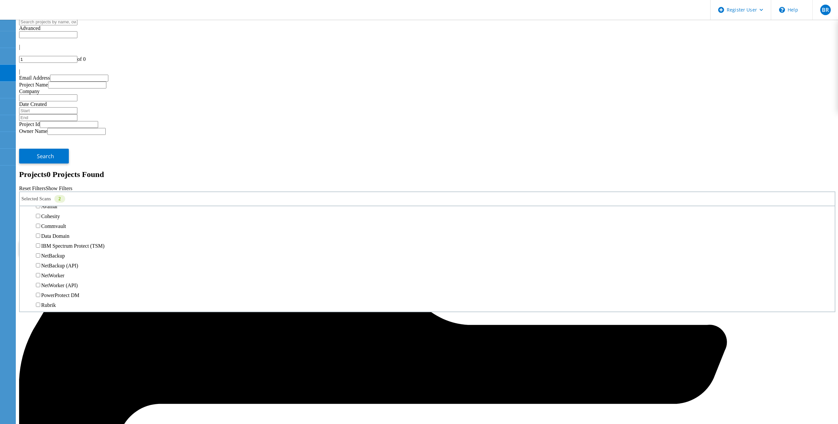
scroll to position [296, 0]
click at [51, 228] on label "All Projects" at bounding box center [38, 231] width 25 height 6
click at [25, 229] on input "All Projects" at bounding box center [23, 231] width 4 height 4
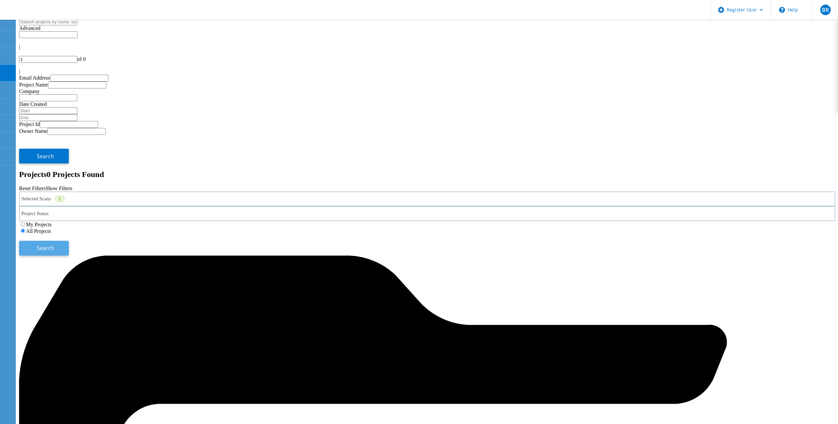
click at [69, 241] on button "Search" at bounding box center [44, 248] width 50 height 15
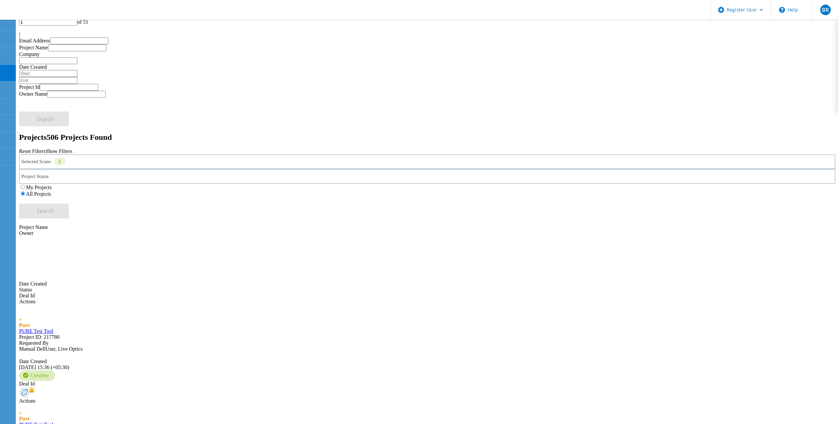
scroll to position [0, 0]
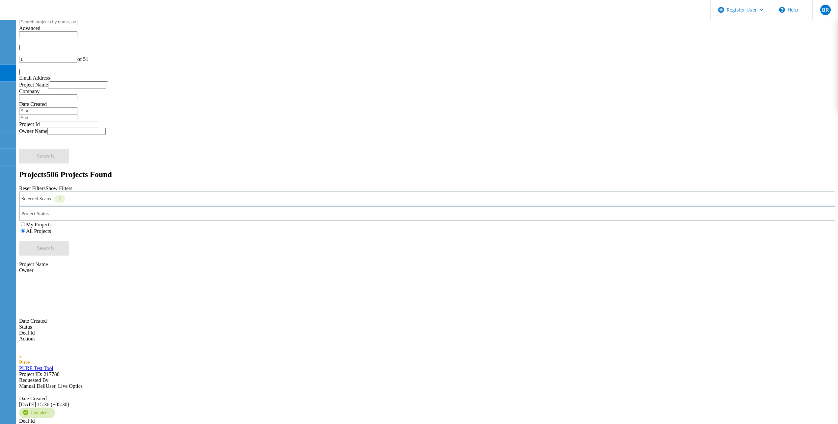
click at [53, 366] on link "PURE Test Tool" at bounding box center [36, 369] width 34 height 6
